Goal: Task Accomplishment & Management: Manage account settings

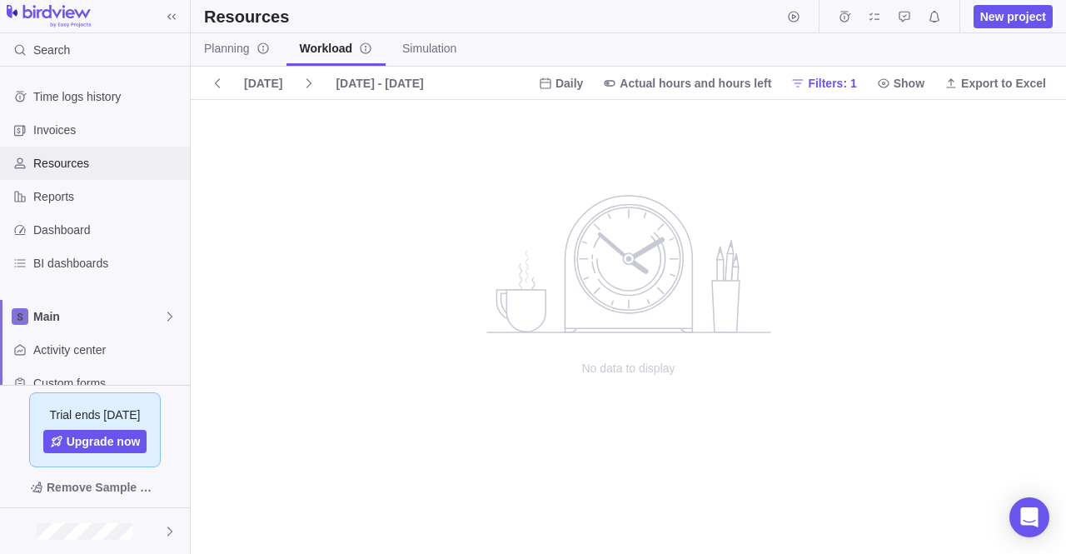
click at [72, 172] on div "Resources" at bounding box center [95, 163] width 190 height 33
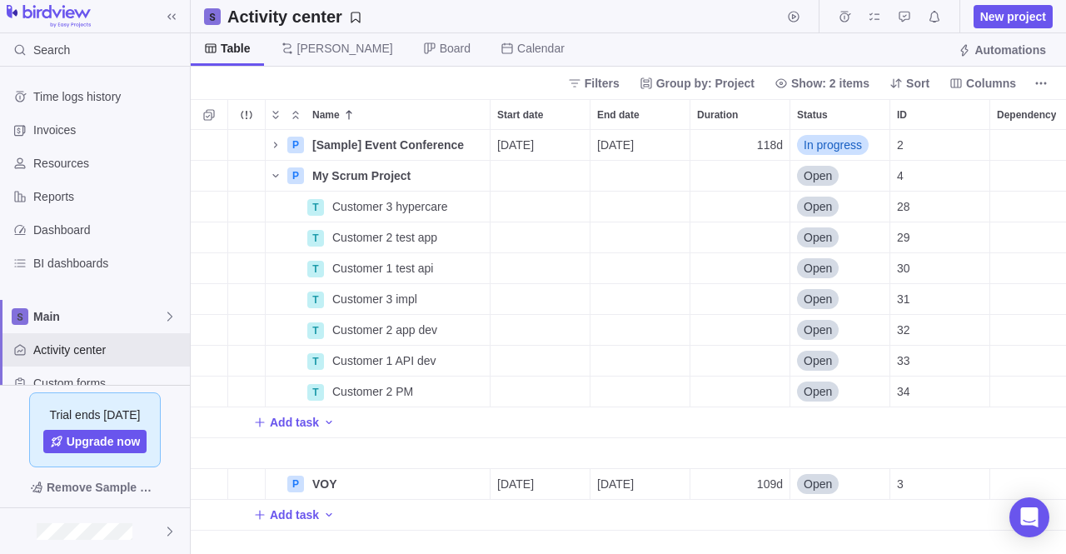
scroll to position [412, 863]
click at [347, 169] on span "My Scrum Project" at bounding box center [361, 175] width 98 height 17
click at [295, 174] on div "3 P [Sample] Event Conference Details 07/28/2025 01/07/2026 118d In progress 2 …" at bounding box center [629, 342] width 876 height 425
click at [71, 166] on span "Resources" at bounding box center [108, 163] width 150 height 17
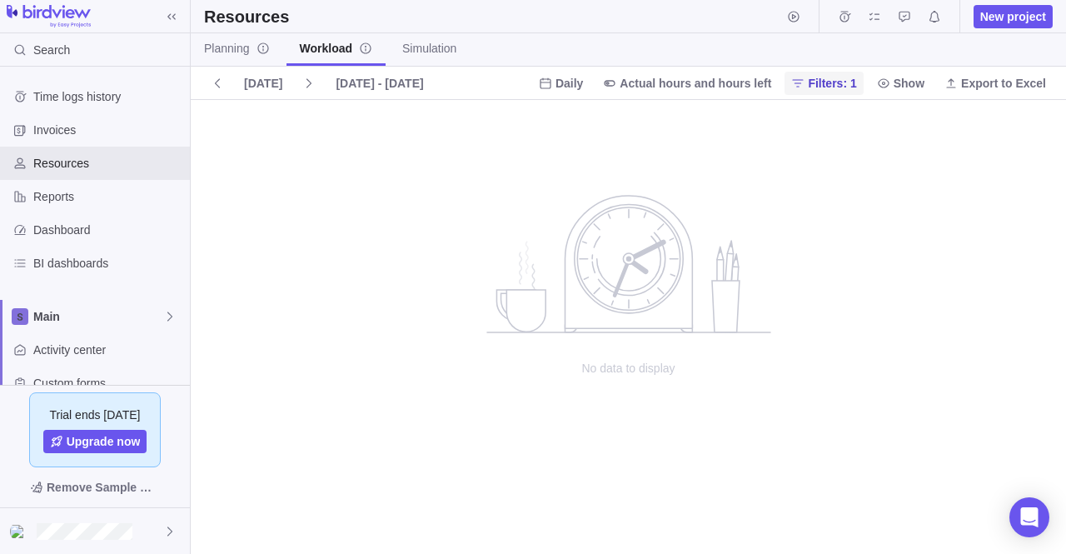
click at [845, 83] on span "Filters: 1" at bounding box center [832, 83] width 48 height 17
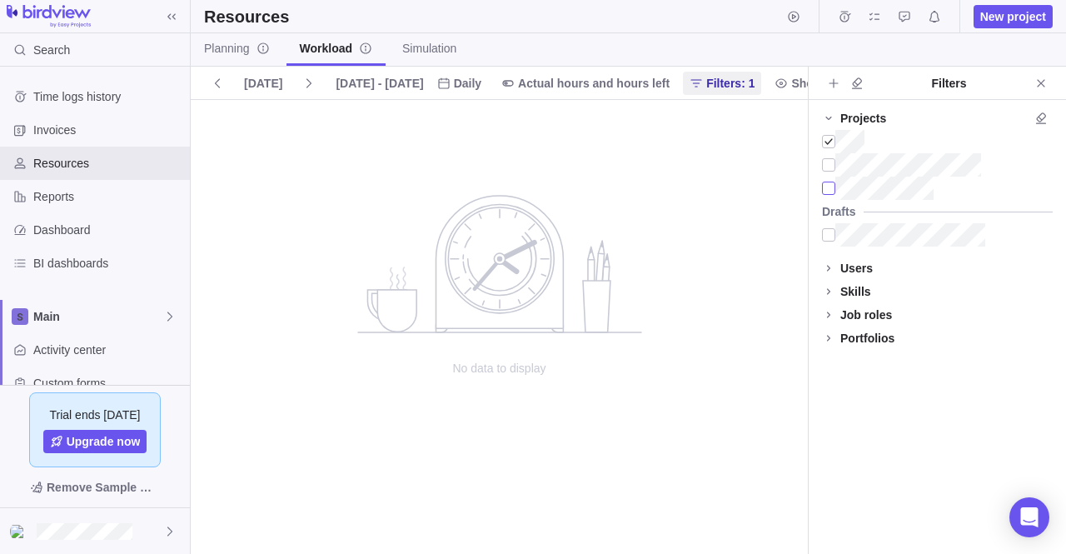
click at [830, 187] on div at bounding box center [828, 188] width 13 height 23
click at [832, 145] on div at bounding box center [828, 141] width 13 height 23
click at [212, 81] on icon at bounding box center [217, 83] width 13 height 13
click at [302, 87] on icon at bounding box center [308, 83] width 13 height 13
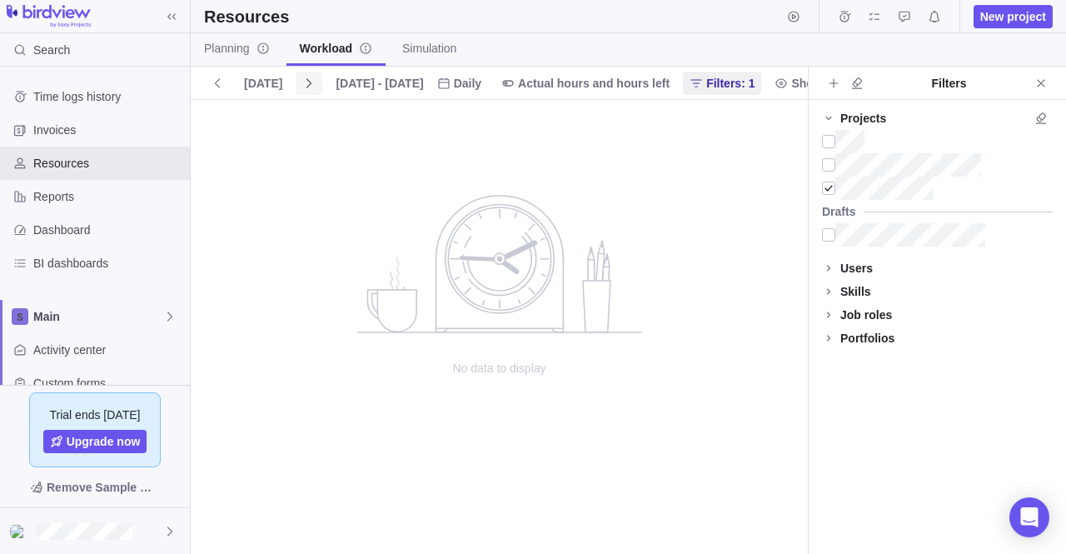
click at [302, 87] on icon at bounding box center [308, 83] width 13 height 13
click at [222, 44] on span "Planning" at bounding box center [237, 48] width 66 height 17
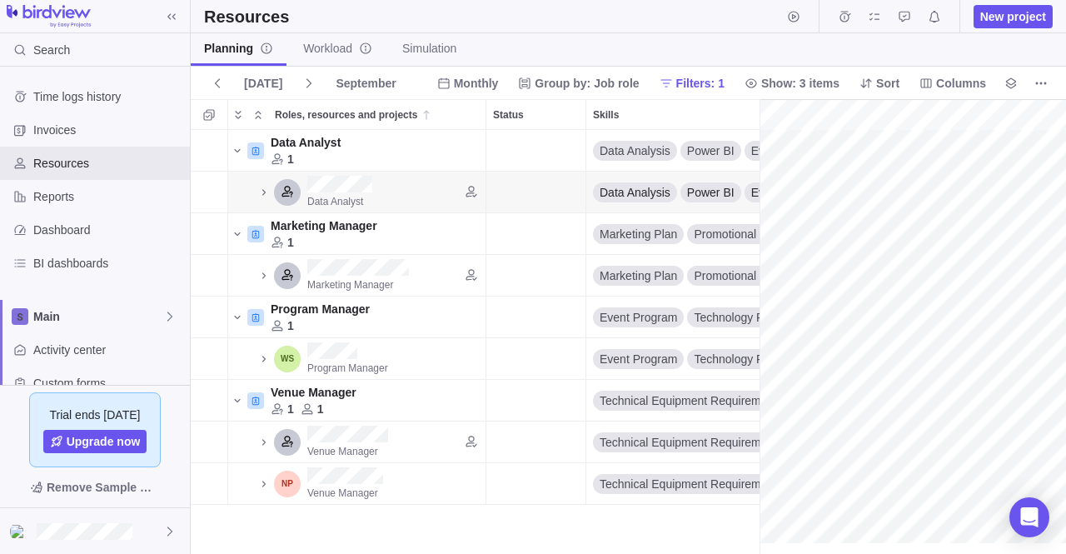
scroll to position [0, 286]
click at [496, 88] on span "Monthly" at bounding box center [476, 83] width 45 height 17
click at [499, 139] on div "Weekly" at bounding box center [490, 150] width 72 height 30
click at [498, 85] on span "Weekly" at bounding box center [478, 83] width 40 height 17
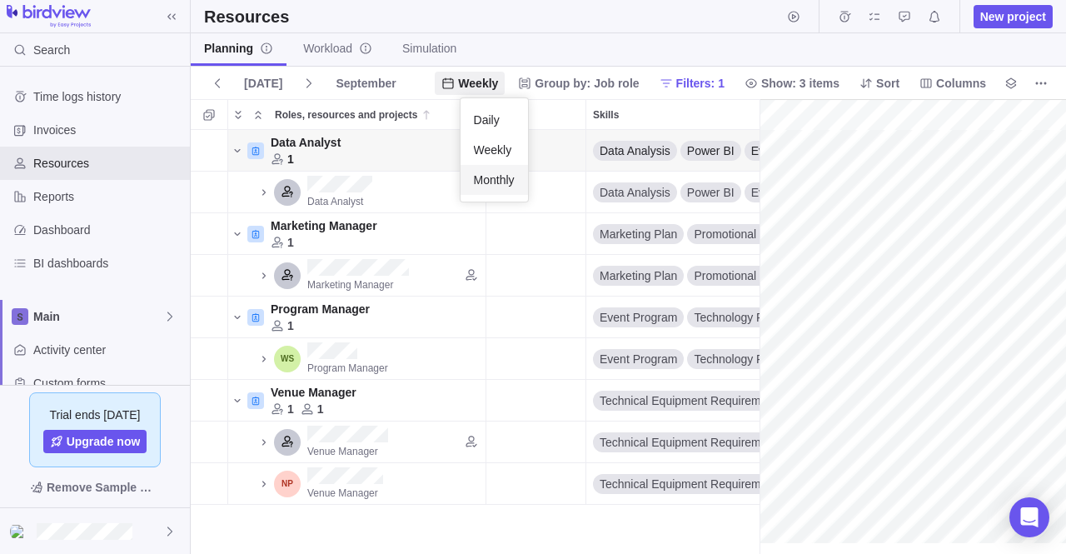
click at [500, 181] on span "Monthly" at bounding box center [494, 180] width 41 height 17
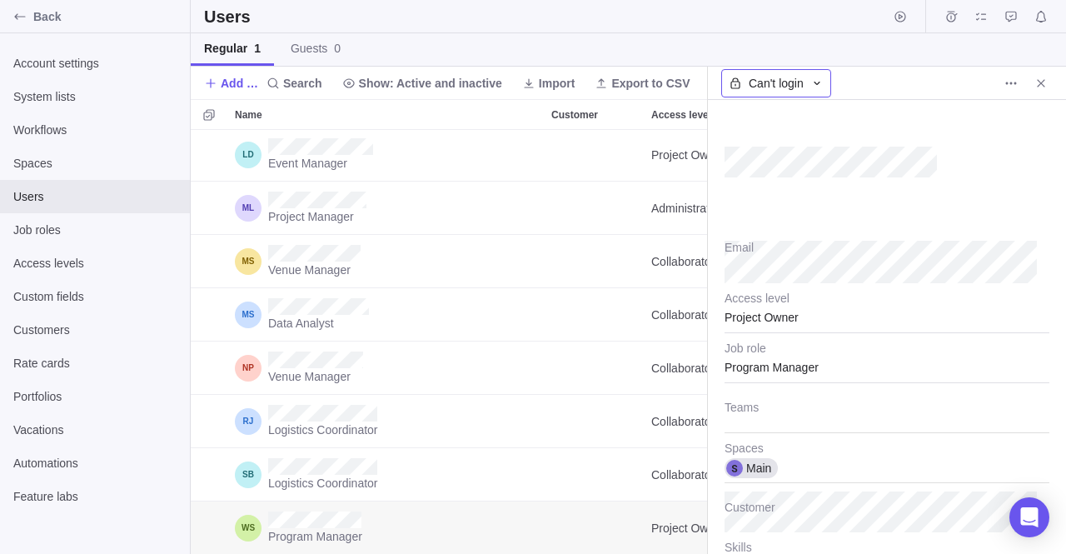
click at [818, 82] on icon at bounding box center [817, 82] width 6 height 3
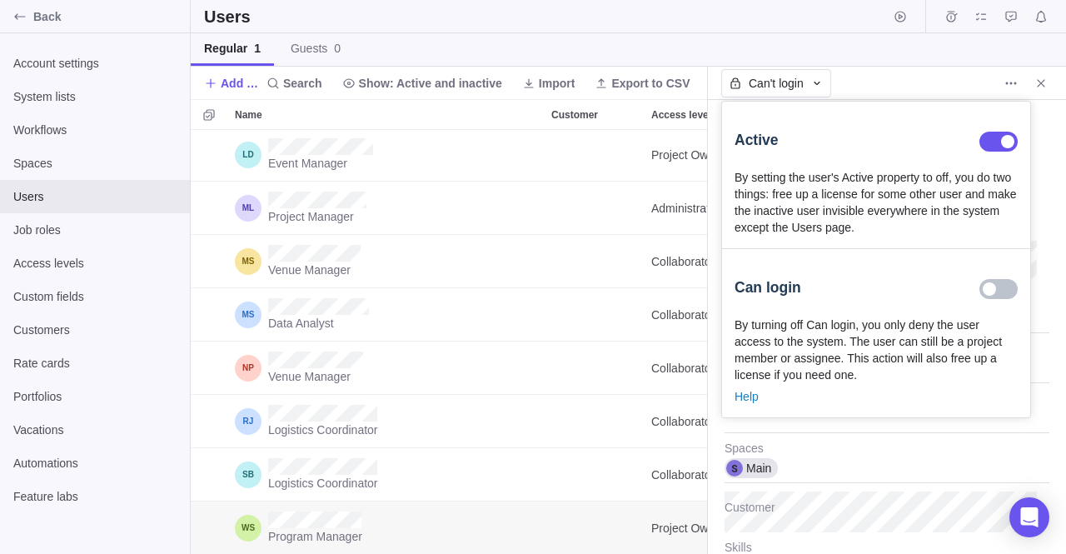
click at [875, 75] on body "Back Account settings System lists Workflows Spaces Users Job roles Access leve…" at bounding box center [533, 277] width 1066 height 554
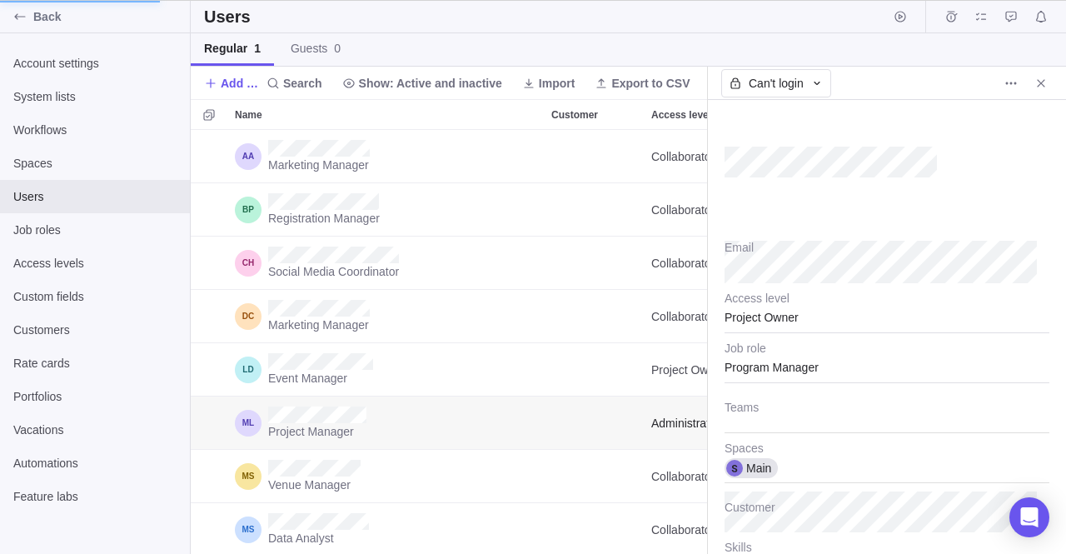
type textarea "x"
click at [41, 26] on div "Back" at bounding box center [95, 16] width 190 height 33
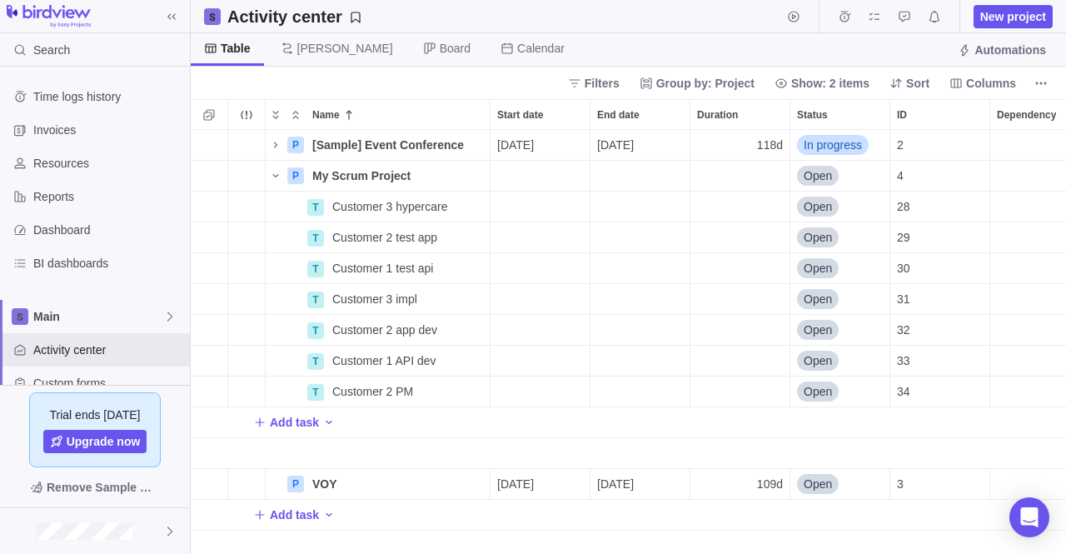
scroll to position [412, 863]
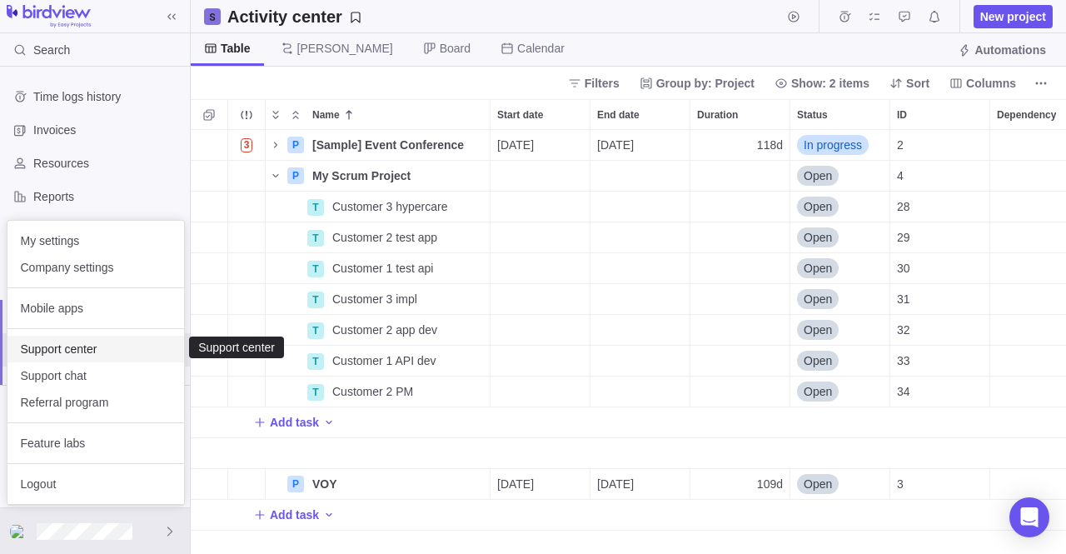
click at [87, 341] on span "Support center" at bounding box center [96, 349] width 150 height 17
